Goal: Navigation & Orientation: Find specific page/section

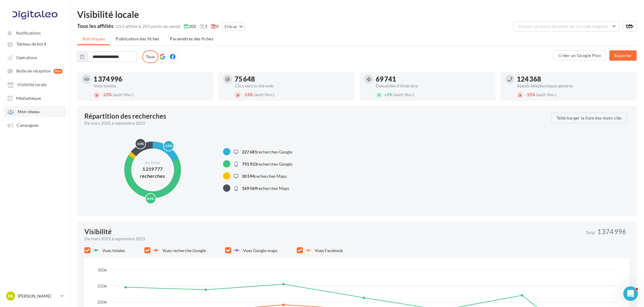
click at [29, 111] on span "Mon réseau" at bounding box center [29, 111] width 22 height 5
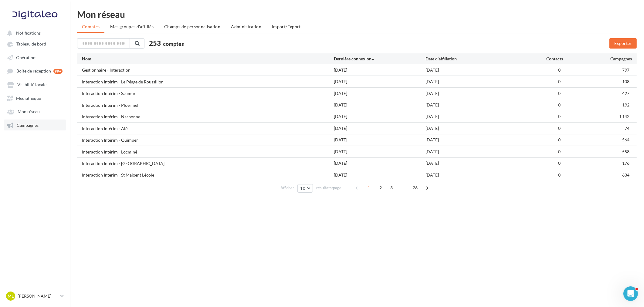
click at [28, 127] on link "Campagnes" at bounding box center [35, 125] width 63 height 11
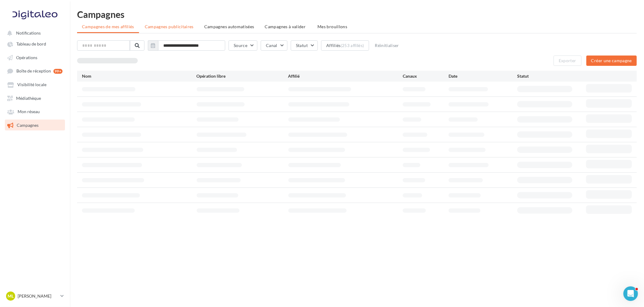
click at [184, 29] on li "Campagnes publicitaires" at bounding box center [169, 26] width 59 height 11
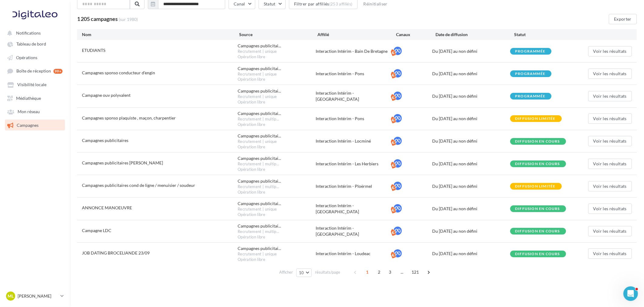
scroll to position [43, 0]
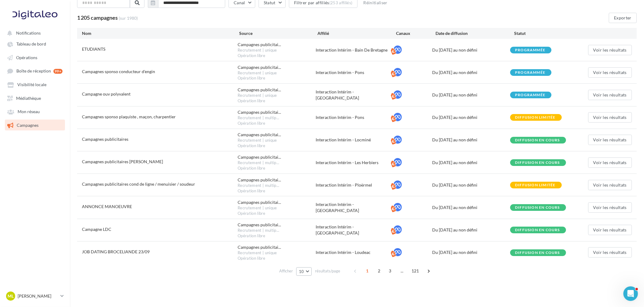
click at [309, 269] on button "10" at bounding box center [303, 272] width 15 height 9
click at [309, 260] on span "100" at bounding box center [304, 260] width 7 height 5
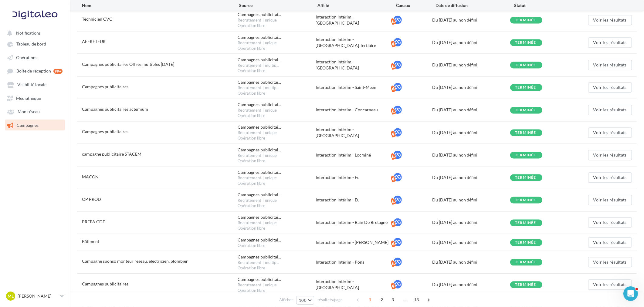
scroll to position [1663, 0]
